Goal: Task Accomplishment & Management: Manage account settings

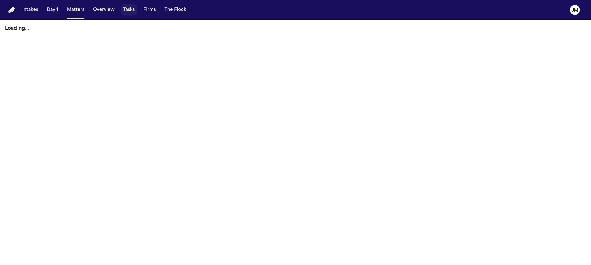
click at [132, 11] on button "Tasks" at bounding box center [129, 9] width 16 height 11
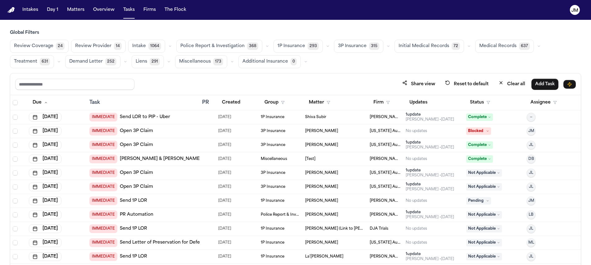
click at [143, 45] on button "Intake 1064" at bounding box center [146, 46] width 37 height 13
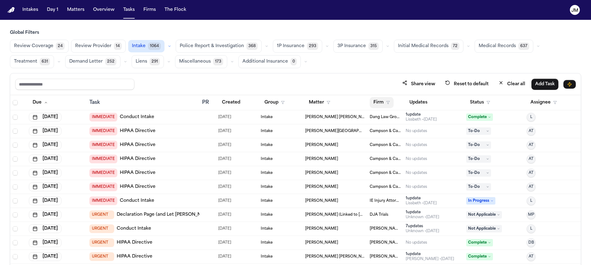
click at [378, 104] on button "Firm" at bounding box center [381, 102] width 24 height 11
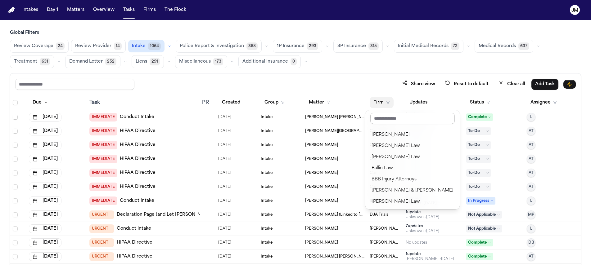
click at [381, 116] on input "text" at bounding box center [412, 118] width 84 height 11
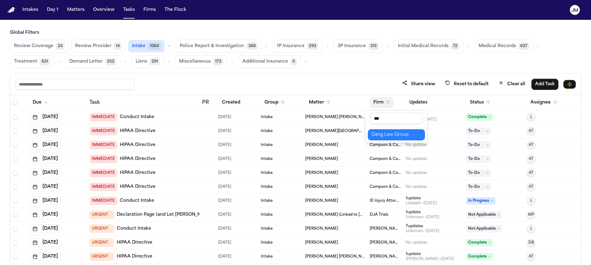
type input "****"
click at [386, 131] on div "Dang Law Group" at bounding box center [396, 134] width 50 height 7
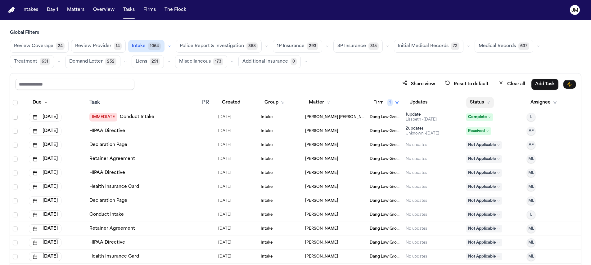
click at [473, 102] on button "Status" at bounding box center [480, 102] width 28 height 11
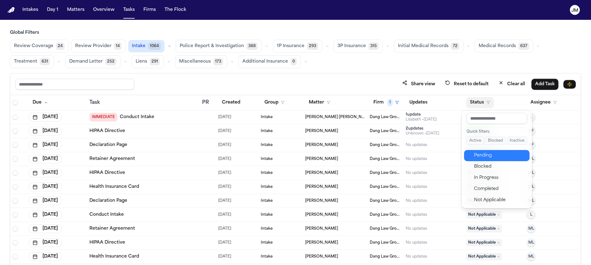
click at [484, 157] on div "Pending" at bounding box center [500, 155] width 52 height 7
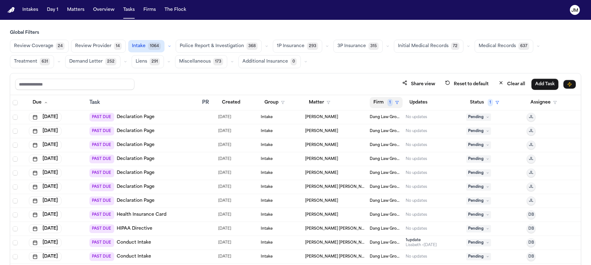
click at [380, 101] on button "Firm 1" at bounding box center [385, 102] width 33 height 11
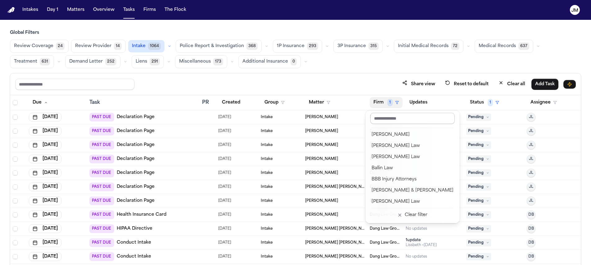
click at [381, 120] on input "text" at bounding box center [412, 118] width 84 height 11
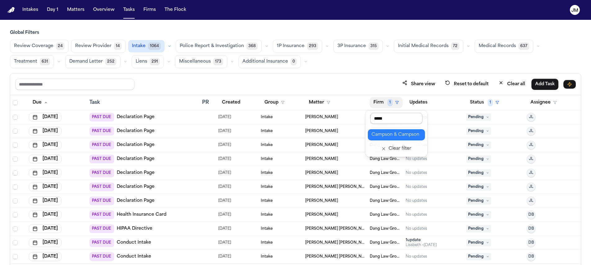
type input "******"
click at [391, 132] on div "Campson & Campson" at bounding box center [396, 134] width 50 height 7
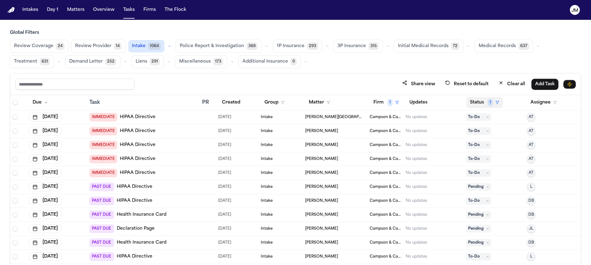
click at [488, 103] on span "1" at bounding box center [489, 102] width 5 height 7
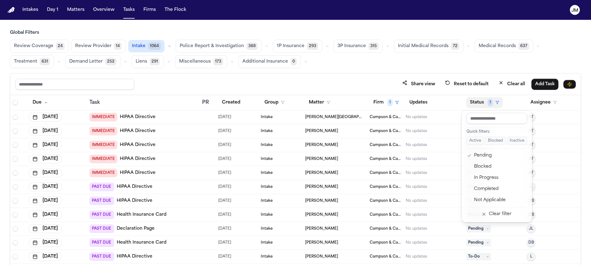
click at [488, 103] on span "1" at bounding box center [489, 102] width 5 height 7
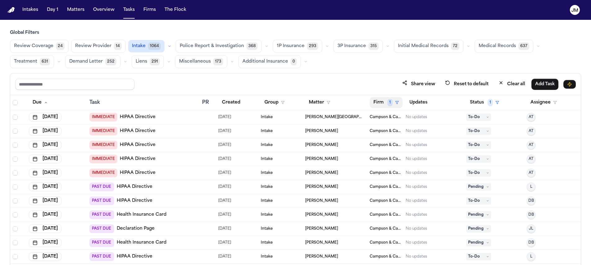
click at [372, 101] on button "Firm 1" at bounding box center [385, 102] width 33 height 11
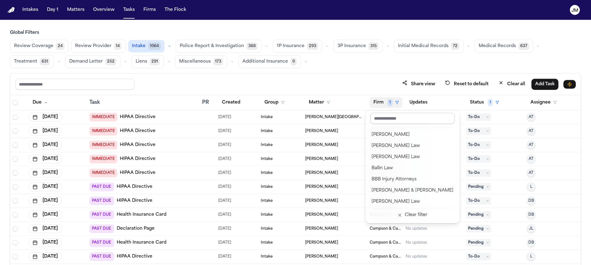
click at [384, 116] on input "text" at bounding box center [412, 118] width 84 height 11
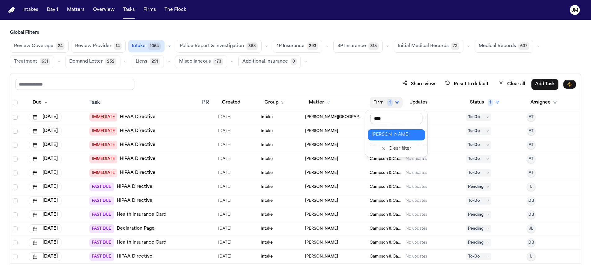
type input "****"
click at [394, 132] on div "[PERSON_NAME]" at bounding box center [396, 134] width 50 height 7
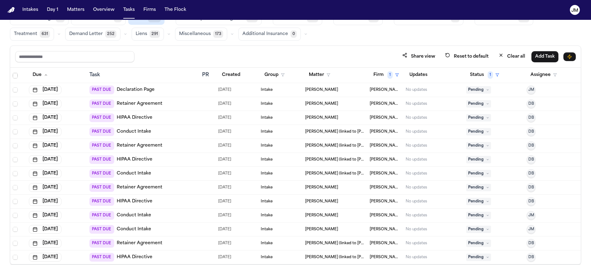
scroll to position [37, 0]
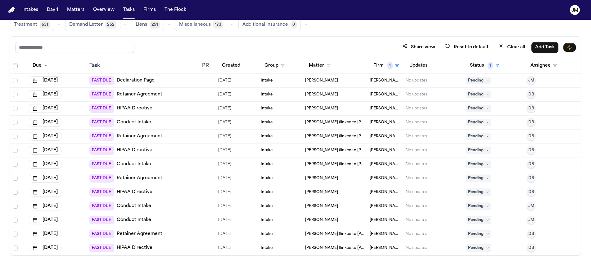
click at [477, 207] on span "Pending" at bounding box center [478, 206] width 25 height 7
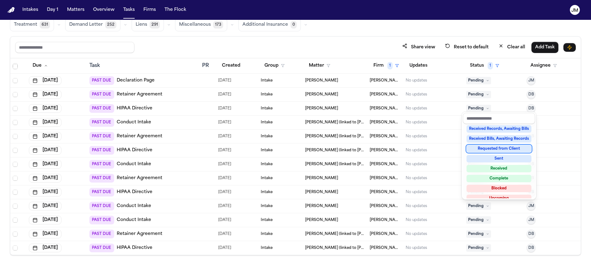
scroll to position [97, 0]
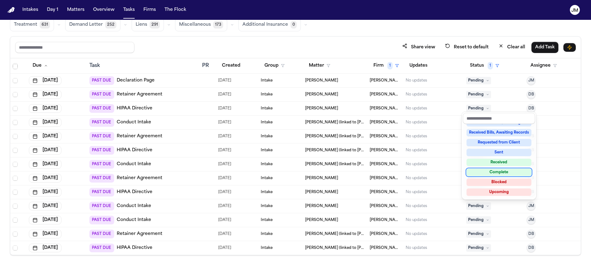
click at [491, 173] on div "Complete" at bounding box center [498, 172] width 65 height 7
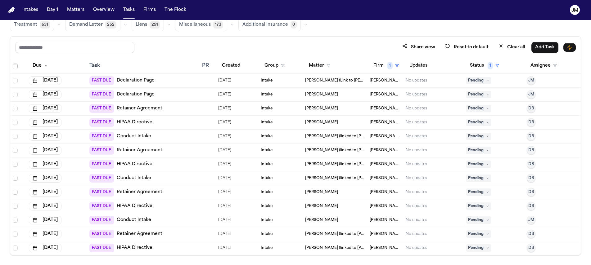
scroll to position [28, 0]
click at [470, 219] on span "Pending" at bounding box center [478, 219] width 25 height 7
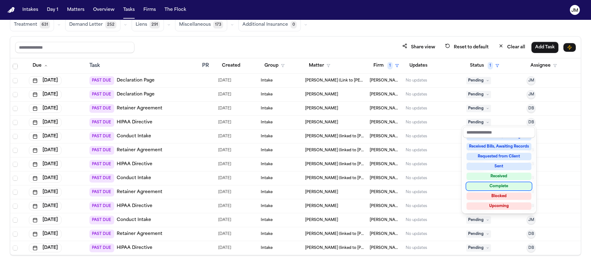
click at [485, 187] on div "Complete" at bounding box center [498, 186] width 65 height 7
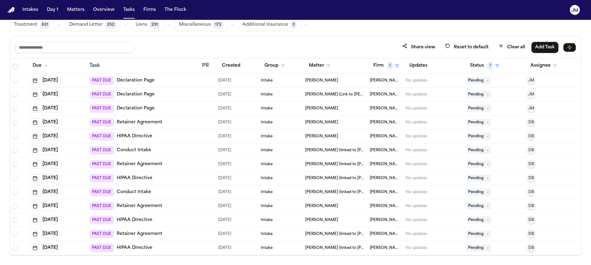
scroll to position [14, 0]
click at [474, 149] on span "Pending" at bounding box center [478, 150] width 25 height 7
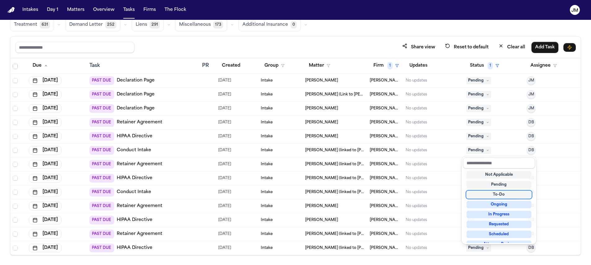
scroll to position [97, 0]
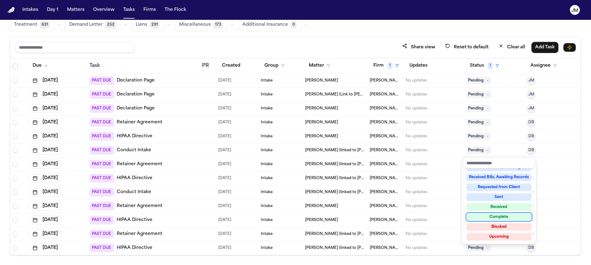
click at [491, 216] on div "Complete" at bounding box center [498, 216] width 65 height 7
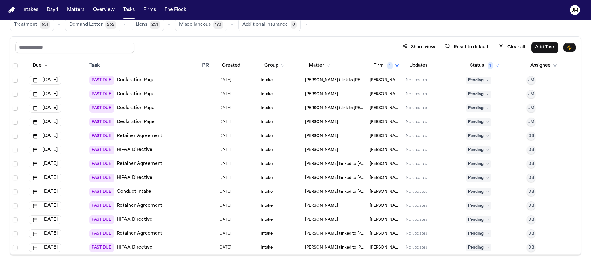
scroll to position [0, 0]
click at [483, 190] on span "Pending" at bounding box center [478, 191] width 25 height 7
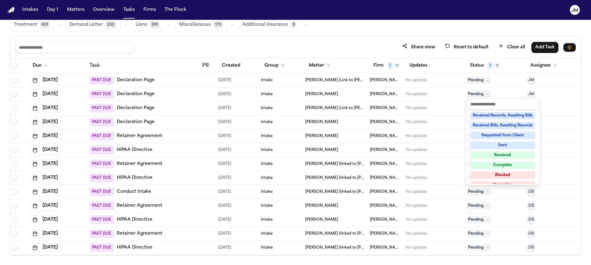
scroll to position [97, 0]
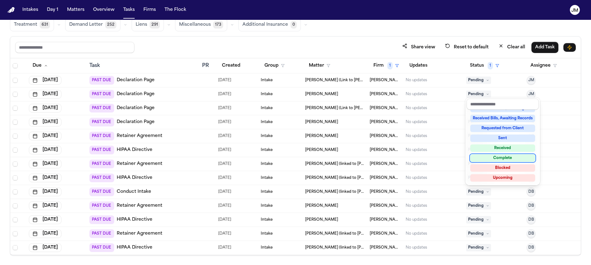
click at [493, 162] on div "Not Applicable Pending To-Do Ongoing In Progress Requested Scheduled Attorney R…" at bounding box center [502, 147] width 72 height 74
click at [490, 159] on div "Complete" at bounding box center [502, 157] width 65 height 7
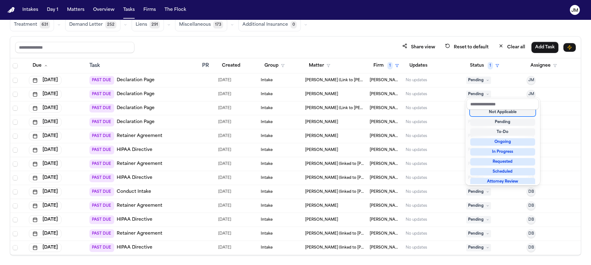
scroll to position [2, 0]
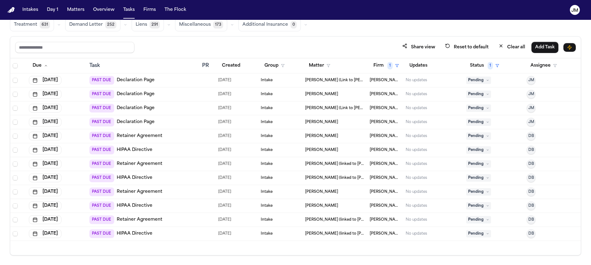
click at [477, 193] on span "Pending" at bounding box center [478, 191] width 25 height 7
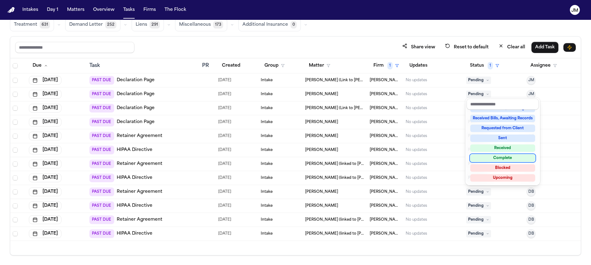
click at [494, 157] on div "Complete" at bounding box center [502, 157] width 65 height 7
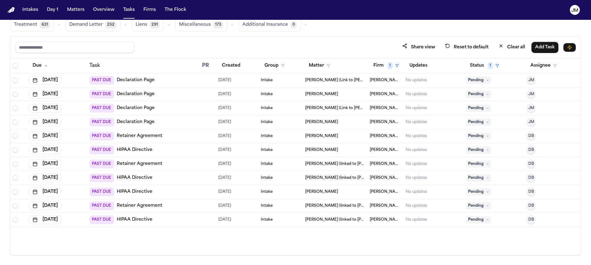
click at [479, 136] on span "Pending" at bounding box center [478, 135] width 25 height 7
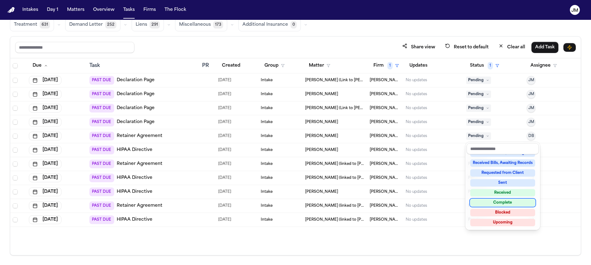
click at [496, 200] on div "Complete" at bounding box center [502, 202] width 65 height 7
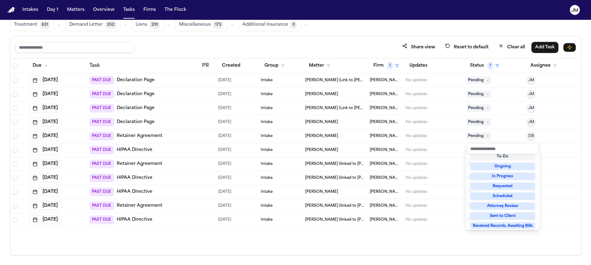
scroll to position [4, 0]
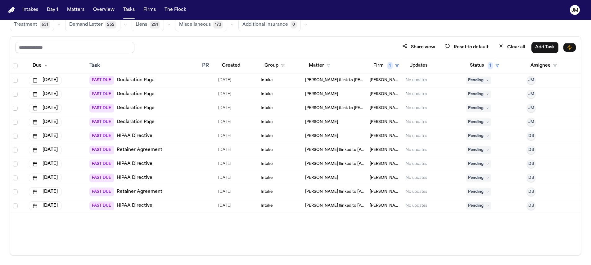
click at [475, 153] on span "Pending" at bounding box center [478, 149] width 25 height 7
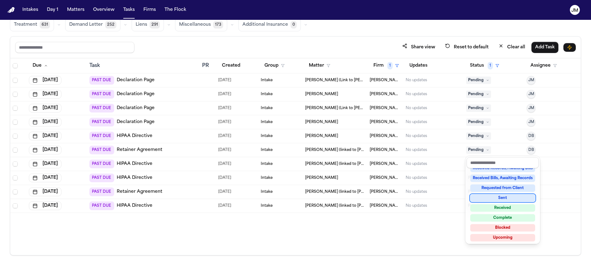
scroll to position [97, 0]
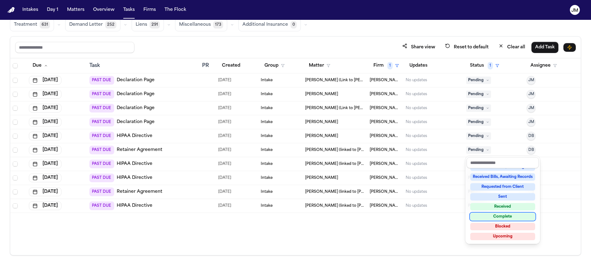
click at [494, 215] on div "Complete" at bounding box center [502, 216] width 65 height 7
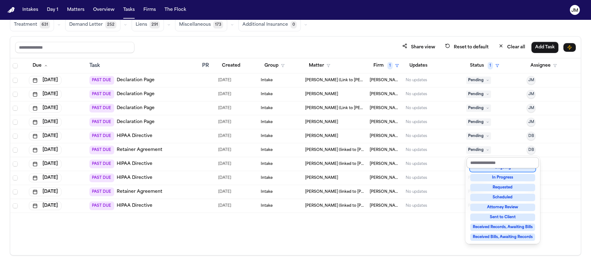
scroll to position [32, 0]
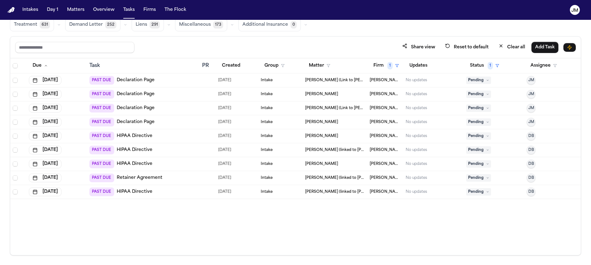
click at [484, 179] on span "Pending" at bounding box center [478, 177] width 25 height 7
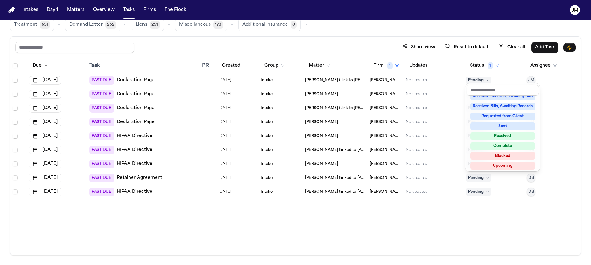
scroll to position [97, 0]
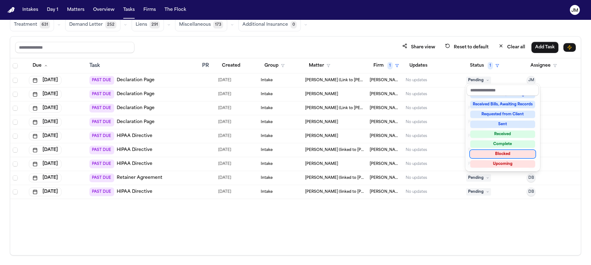
click at [493, 148] on div "Not Applicable Pending To-Do Ongoing In Progress Requested Scheduled Attorney R…" at bounding box center [502, 133] width 72 height 74
click at [492, 144] on div "Complete" at bounding box center [502, 143] width 65 height 7
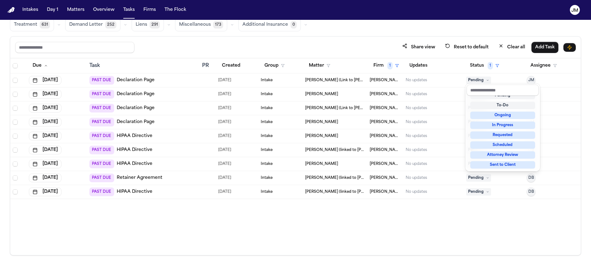
scroll to position [4, 0]
